Goal: Task Accomplishment & Management: Use online tool/utility

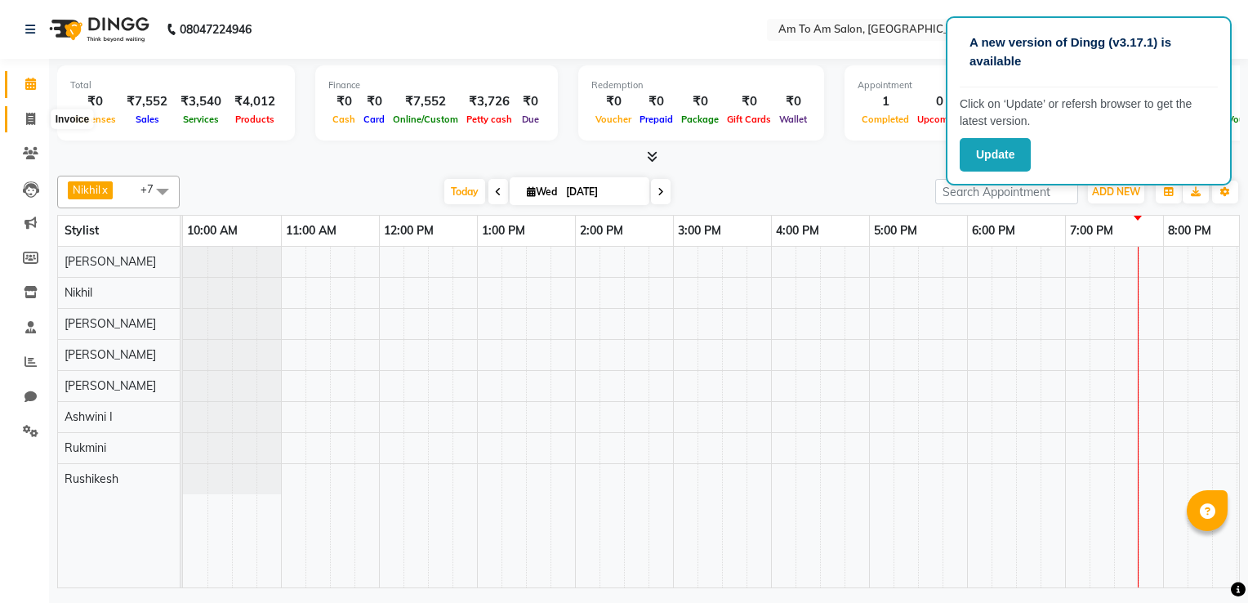
click at [23, 119] on span at bounding box center [30, 119] width 29 height 19
select select "6661"
select select "service"
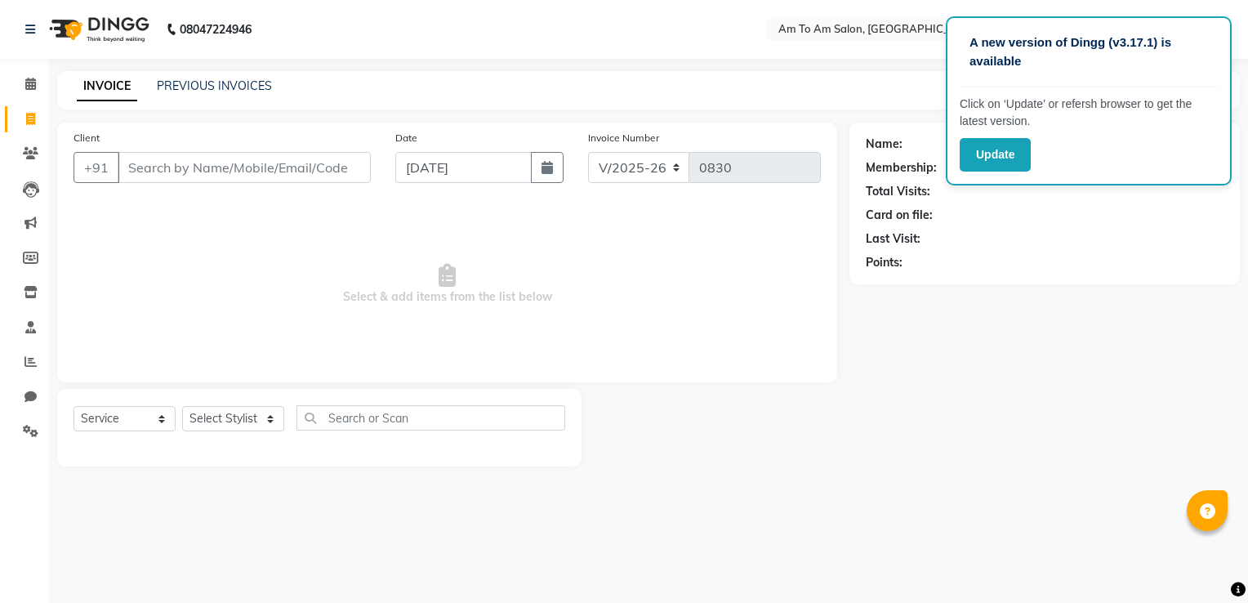
click at [173, 168] on input "Client" at bounding box center [244, 167] width 253 height 31
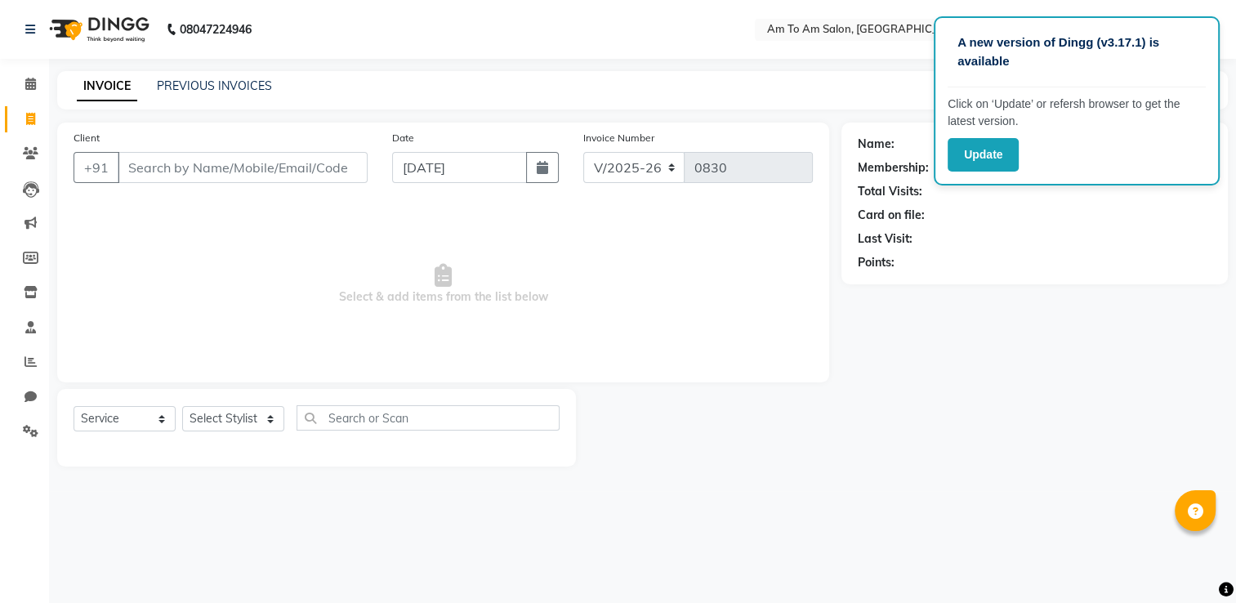
select select "51659"
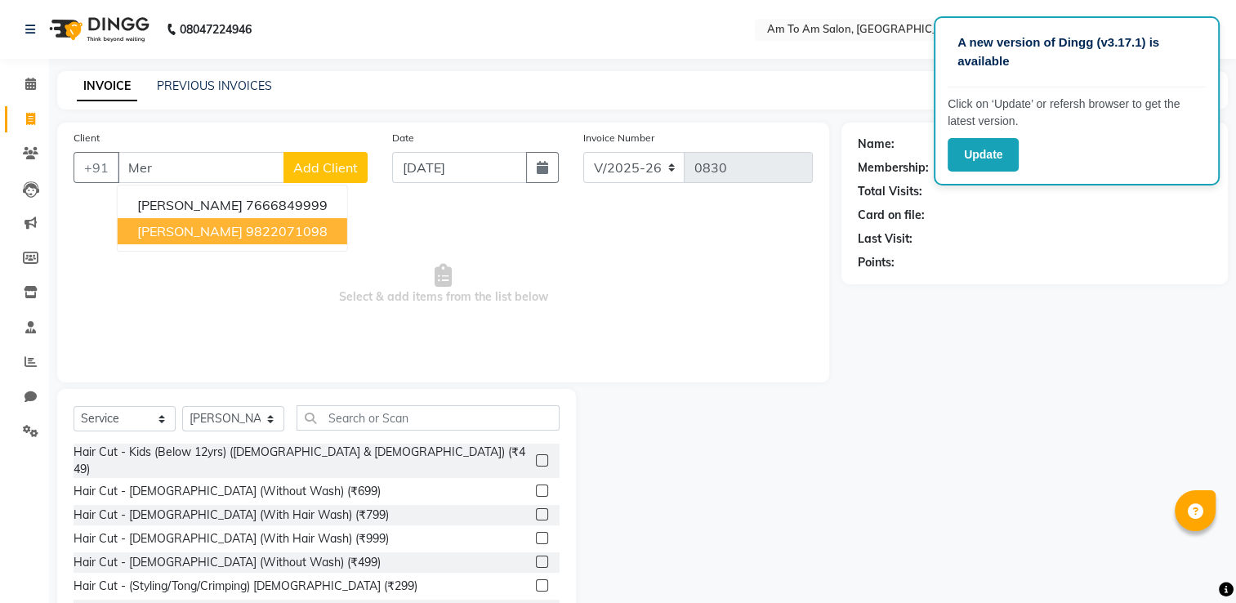
click at [261, 231] on ngb-highlight "9822071098" at bounding box center [287, 231] width 82 height 16
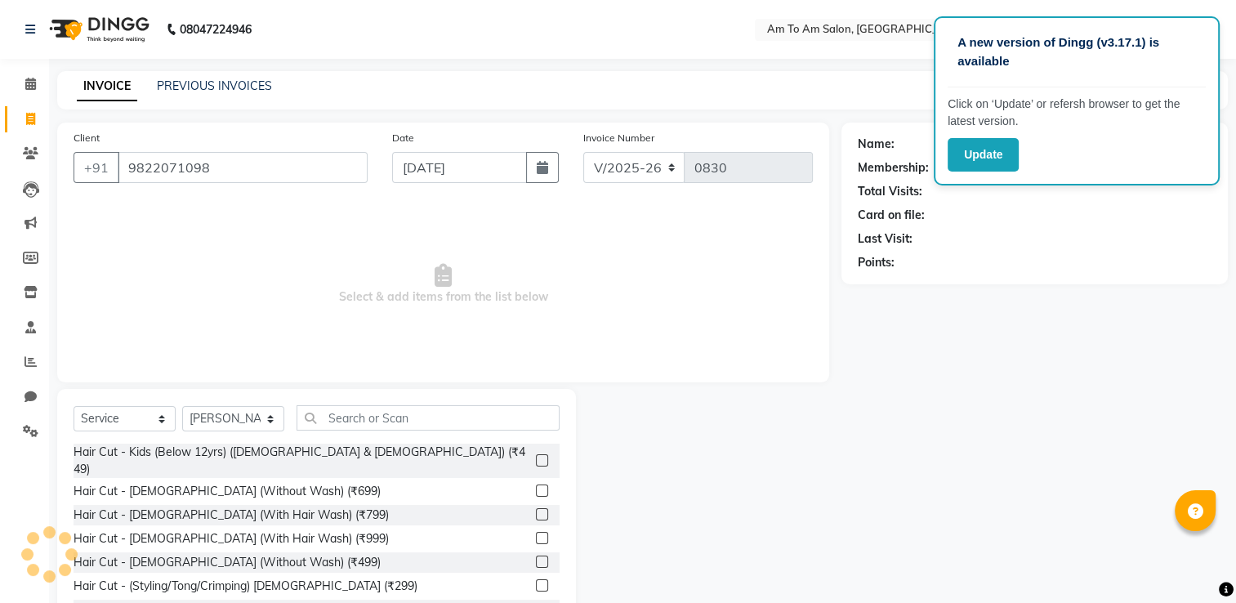
type input "9822071098"
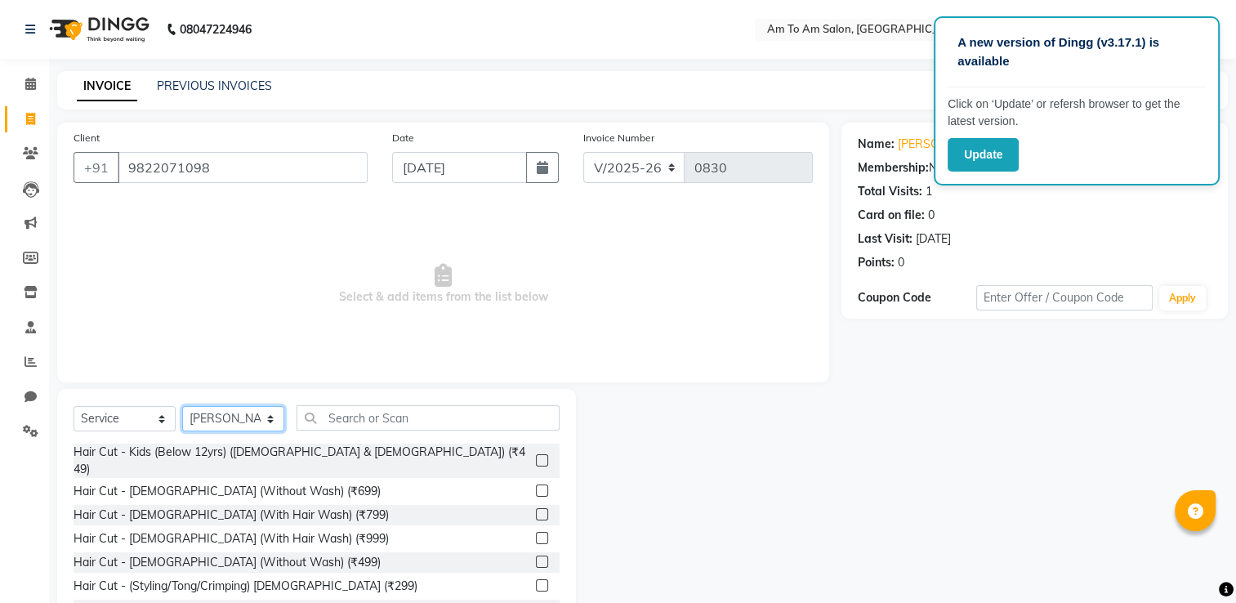
click at [274, 414] on select "Select Stylist [PERSON_NAME] I [PERSON_NAME] Mahi [PERSON_NAME] Poonam Mam [PER…" at bounding box center [233, 418] width 102 height 25
select select "71335"
click at [182, 407] on select "Select Stylist [PERSON_NAME] I [PERSON_NAME] Mahi [PERSON_NAME] Poonam Mam [PER…" at bounding box center [233, 418] width 102 height 25
click at [346, 420] on input "text" at bounding box center [427, 417] width 263 height 25
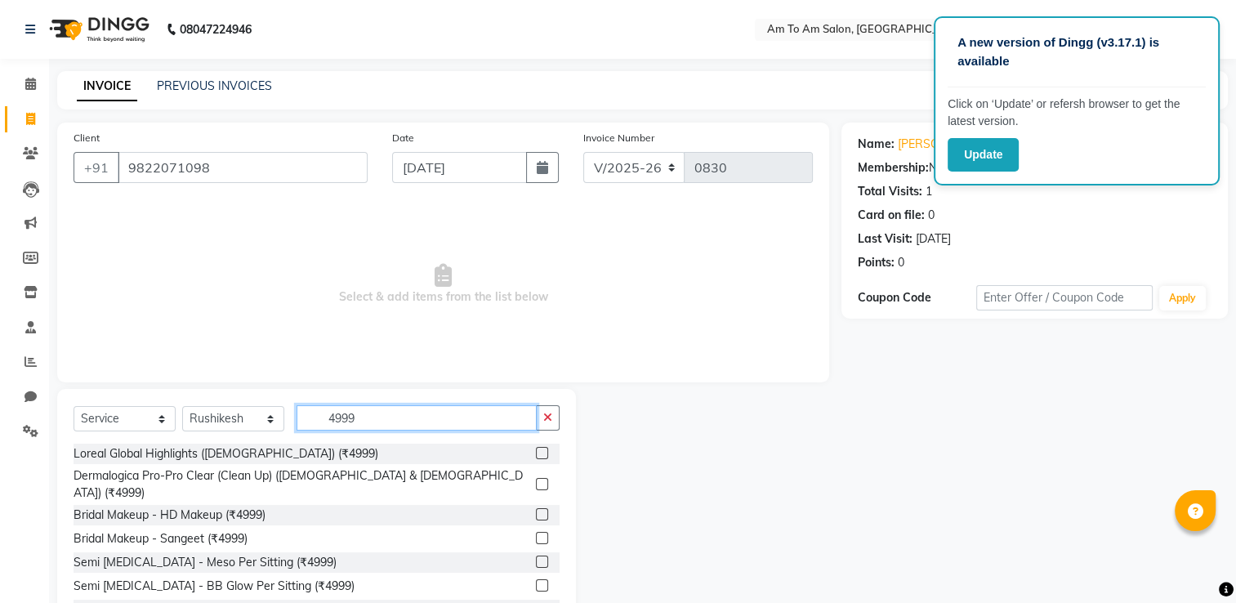
type input "4999"
click at [536, 453] on label at bounding box center [542, 453] width 12 height 12
click at [536, 453] on input "checkbox" at bounding box center [541, 453] width 11 height 11
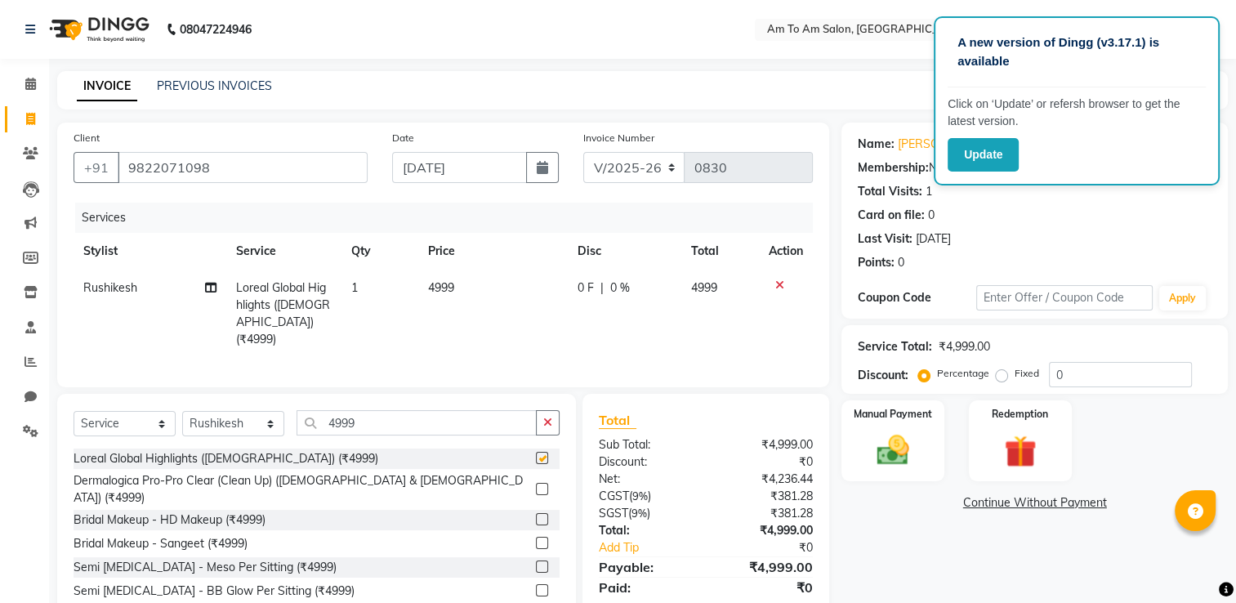
checkbox input "false"
click at [904, 455] on img at bounding box center [893, 450] width 55 height 38
click at [1027, 506] on span "ONLINE" at bounding box center [1021, 503] width 42 height 19
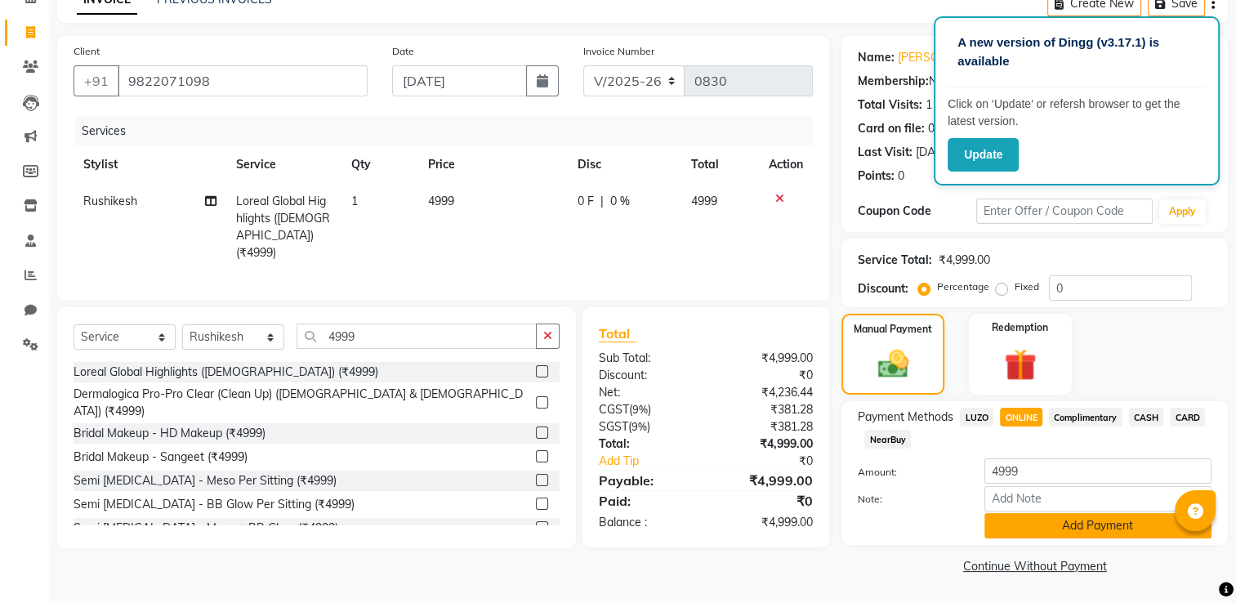
click at [1059, 516] on button "Add Payment" at bounding box center [1097, 525] width 227 height 25
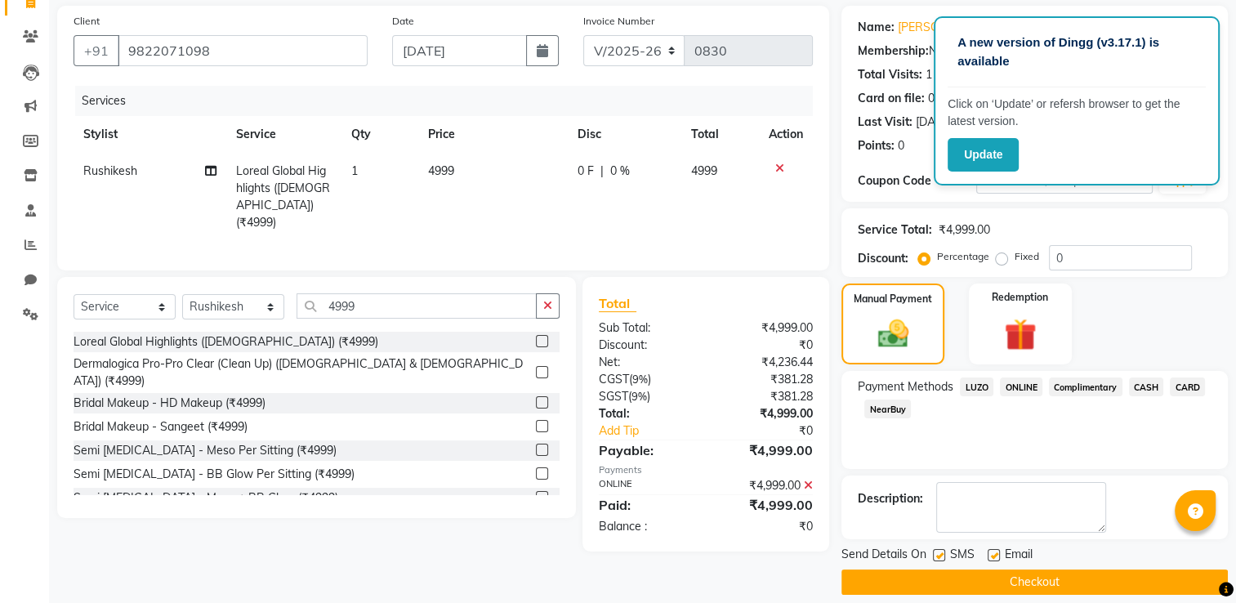
scroll to position [131, 0]
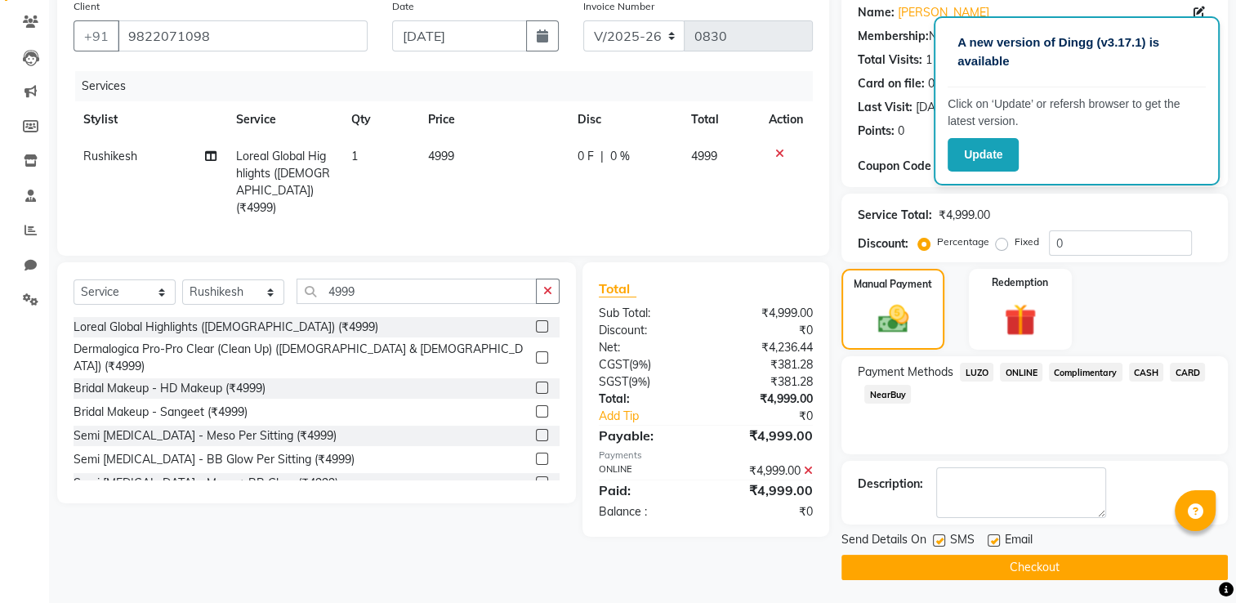
click at [1077, 560] on button "Checkout" at bounding box center [1034, 567] width 386 height 25
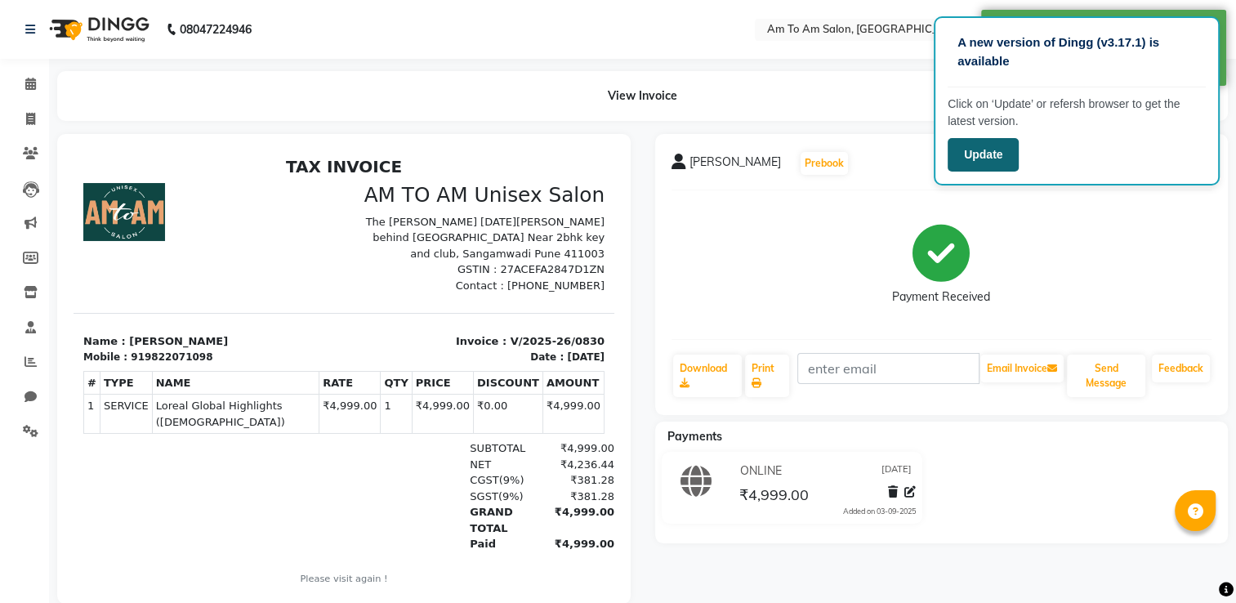
click at [965, 165] on button "Update" at bounding box center [982, 154] width 71 height 33
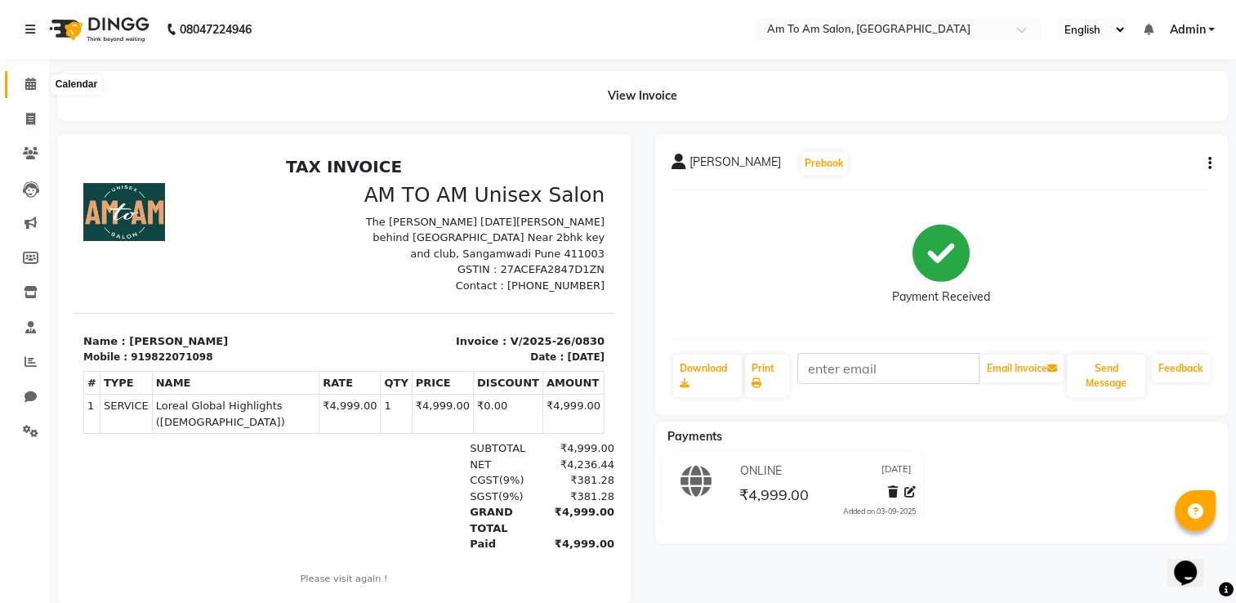
click at [29, 85] on icon at bounding box center [30, 84] width 11 height 12
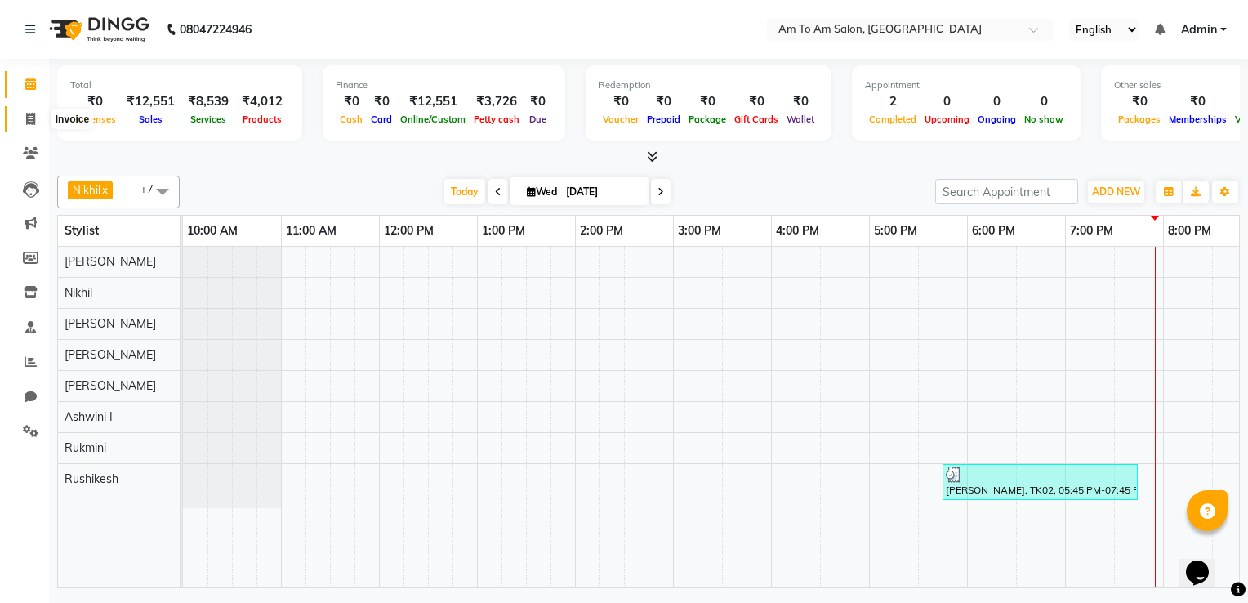
click at [29, 116] on icon at bounding box center [30, 119] width 9 height 12
select select "6661"
select select "service"
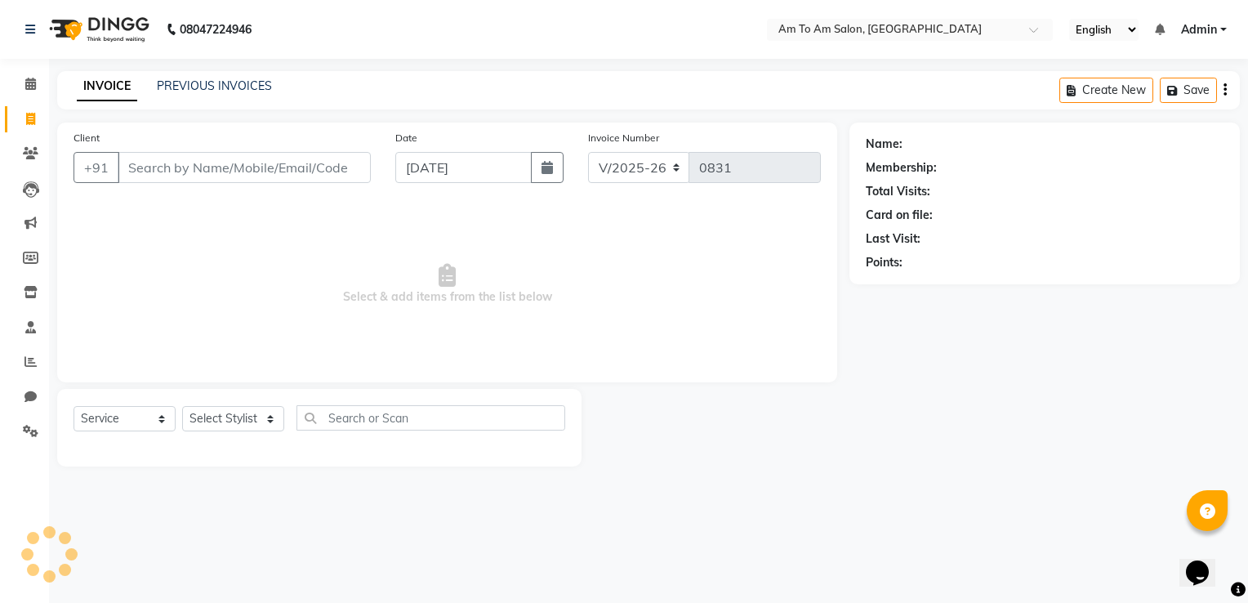
select select "51659"
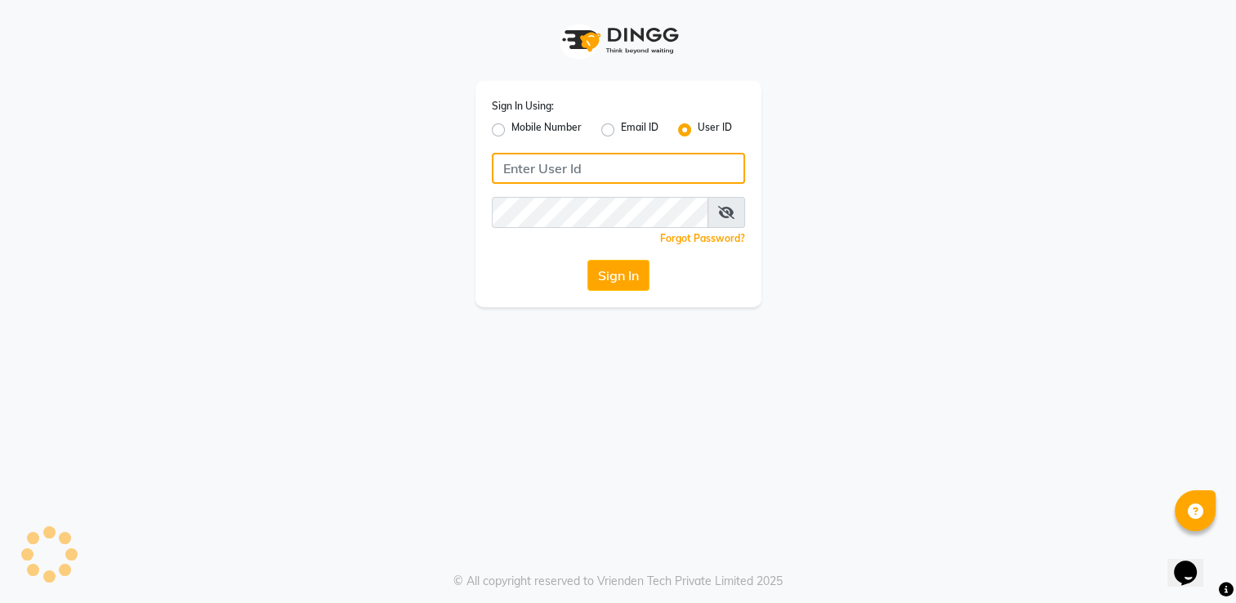
type input "amtoam"
